Goal: Task Accomplishment & Management: Manage account settings

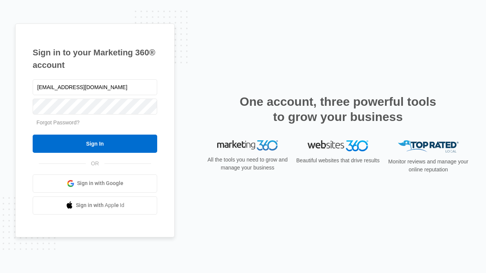
type input "dankie614@gmail.com"
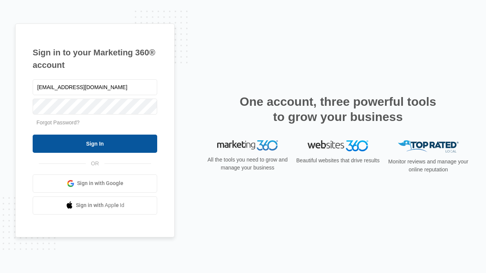
click at [95, 143] on input "Sign In" at bounding box center [95, 144] width 124 height 18
